Goal: Check status: Check status

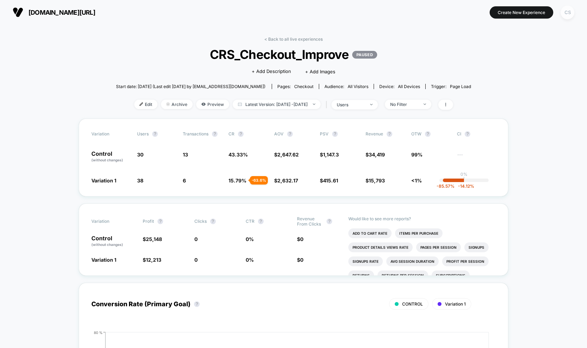
click at [565, 16] on div "CS" at bounding box center [567, 13] width 14 height 14
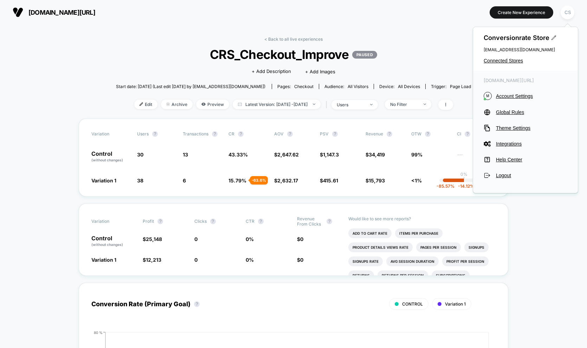
click at [447, 64] on div "< Back to all live experiences CRS_Checkout_Improve PAUSED Click to edit experi…" at bounding box center [293, 78] width 355 height 82
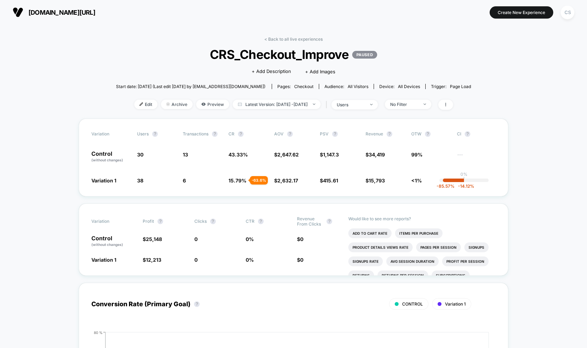
click at [58, 11] on span "[DOMAIN_NAME][URL]" at bounding box center [61, 12] width 67 height 7
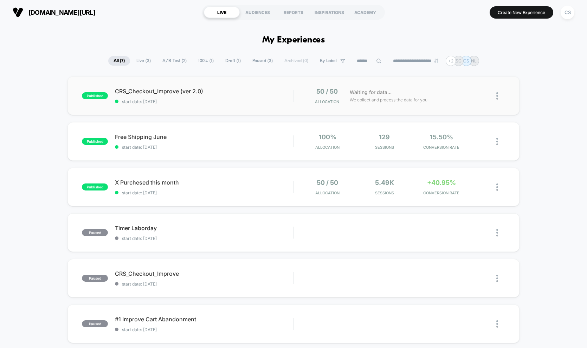
click at [197, 105] on div "published CRS_Checkout_Improve (ver 2.0) start date: 08/09/2025 50 / 50 Allocat…" at bounding box center [293, 96] width 452 height 39
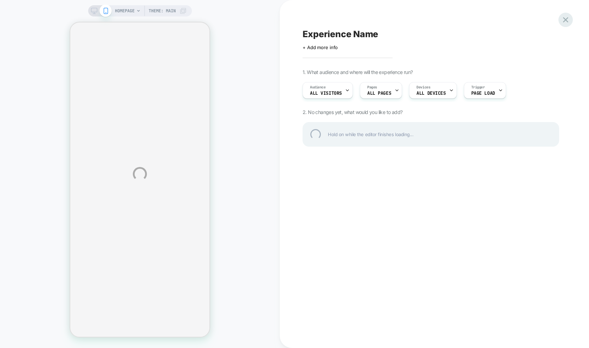
click at [567, 20] on div at bounding box center [565, 20] width 14 height 14
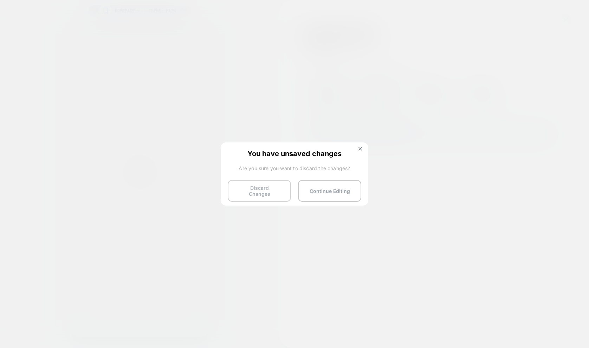
click at [253, 193] on button "Discard Changes" at bounding box center [259, 191] width 63 height 22
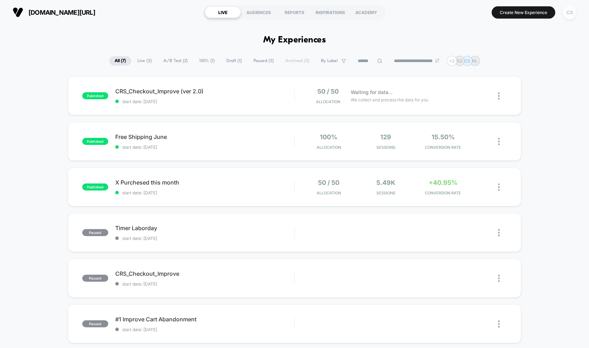
click at [570, 14] on div "CS" at bounding box center [569, 13] width 14 height 14
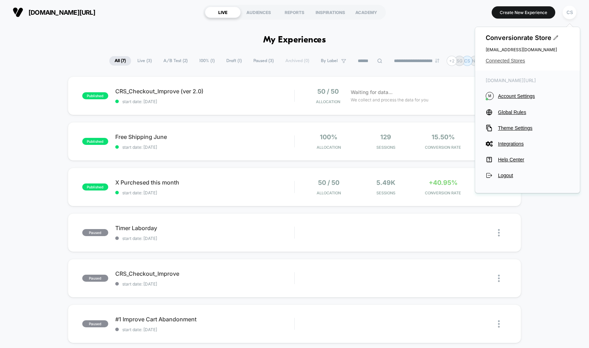
click at [505, 61] on span "Connected Stores" at bounding box center [527, 61] width 84 height 6
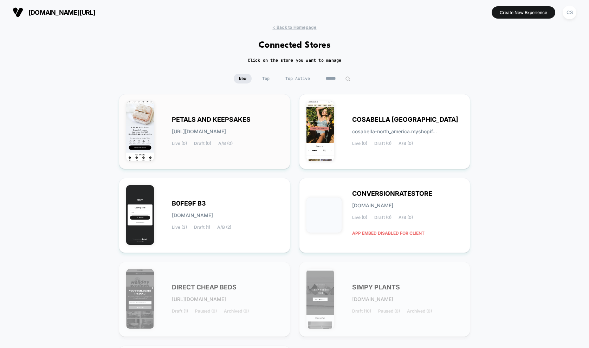
click at [246, 137] on div "PETALS AND KEEPSAKES [URL][DOMAIN_NAME] Live (0) Draft (0) A/B (0)" at bounding box center [227, 131] width 111 height 29
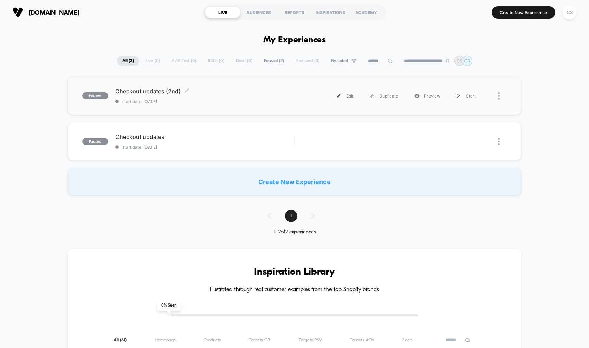
click at [235, 102] on span "start date: [DATE]" at bounding box center [204, 101] width 179 height 5
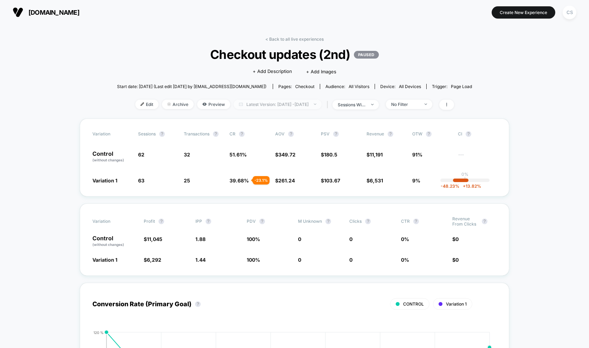
click at [320, 106] on span "Latest Version: [DATE] - [DATE]" at bounding box center [278, 104] width 88 height 9
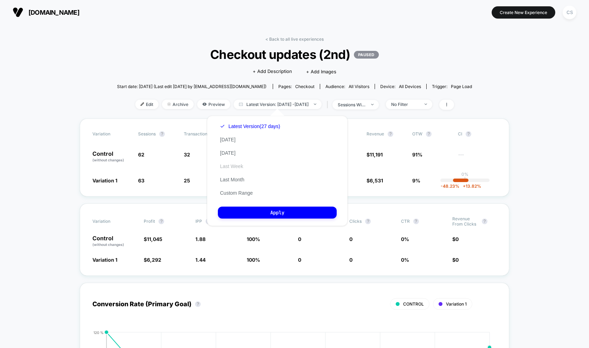
click at [231, 164] on button "Last Week" at bounding box center [231, 166] width 27 height 6
click at [269, 214] on button "Apply" at bounding box center [277, 213] width 119 height 12
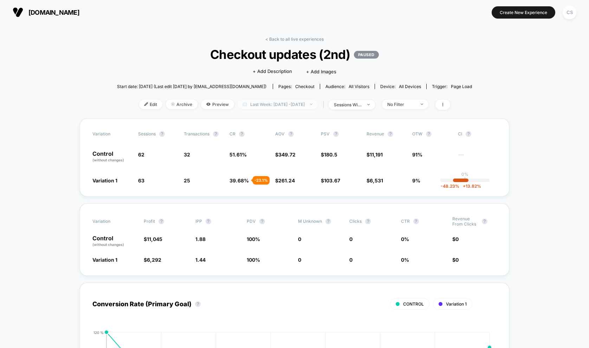
click at [313, 106] on span "Last Week: [DATE] - [DATE]" at bounding box center [277, 104] width 80 height 9
select select "*"
select select "****"
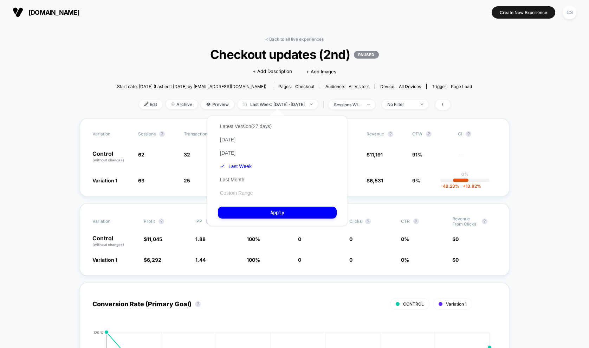
click at [230, 193] on button "Custom Range" at bounding box center [236, 193] width 37 height 6
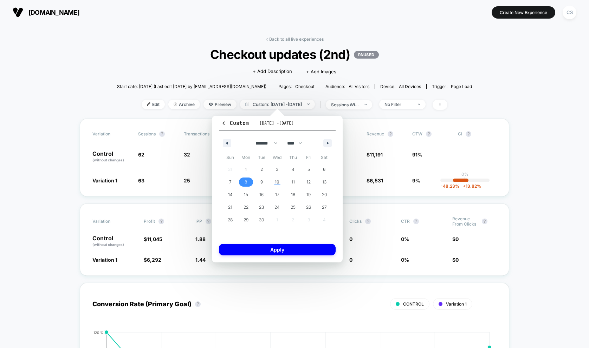
click at [244, 184] on span "8" at bounding box center [246, 182] width 16 height 9
click at [275, 182] on span "10" at bounding box center [277, 182] width 5 height 13
click at [261, 253] on button "Apply" at bounding box center [277, 250] width 117 height 12
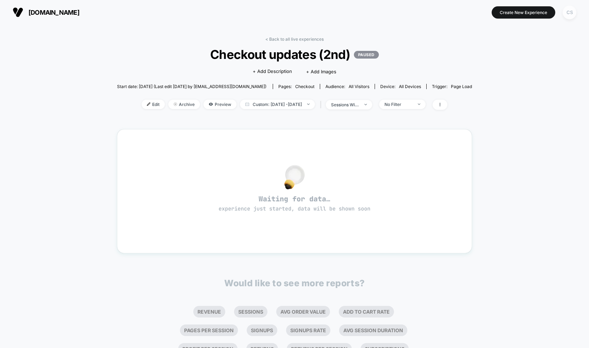
click at [565, 15] on div "CS" at bounding box center [569, 13] width 14 height 14
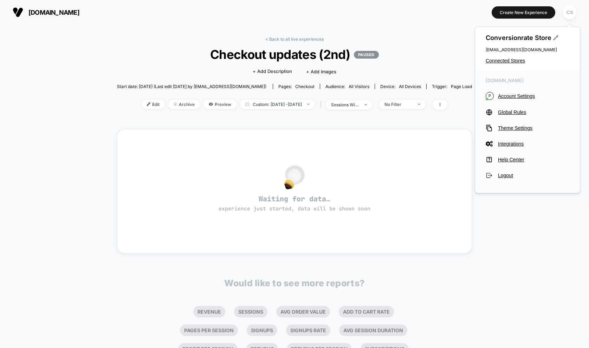
click at [532, 38] on span "Conversionrate Store" at bounding box center [527, 37] width 84 height 7
click at [50, 12] on span "[DOMAIN_NAME]" at bounding box center [53, 12] width 51 height 7
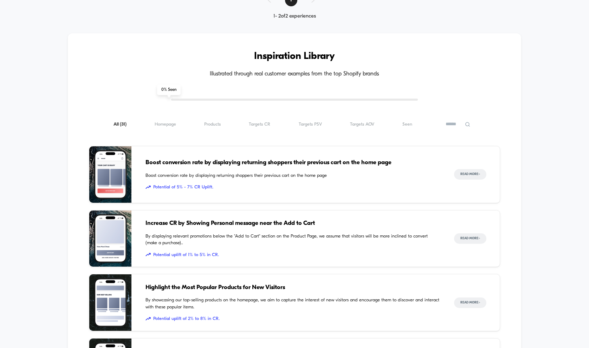
scroll to position [219, 0]
